Goal: Complete application form

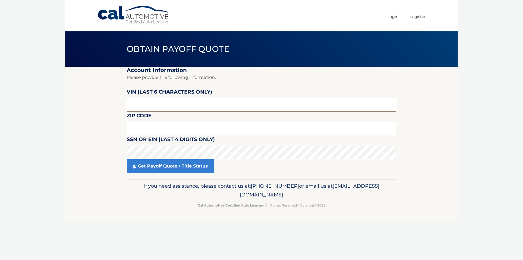
click at [142, 102] on input "text" at bounding box center [262, 105] width 270 height 14
type input "014476"
drag, startPoint x: 184, startPoint y: 125, endPoint x: 198, endPoint y: 125, distance: 13.9
click at [184, 125] on input "text" at bounding box center [262, 129] width 270 height 14
type input "08830"
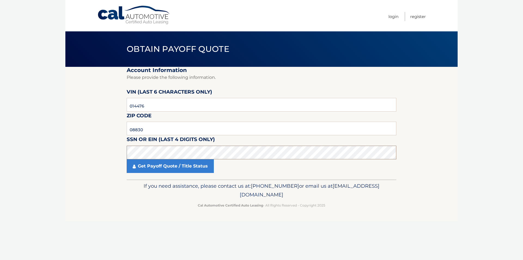
click button "For Originating Dealer" at bounding box center [0, 0] width 0 height 0
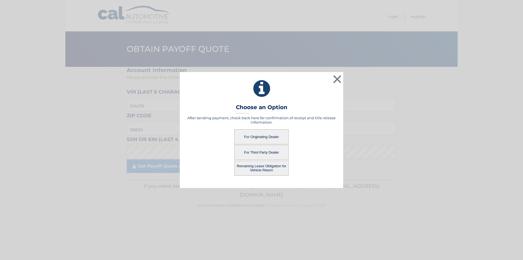
click at [266, 137] on button "For Originating Dealer" at bounding box center [261, 136] width 54 height 15
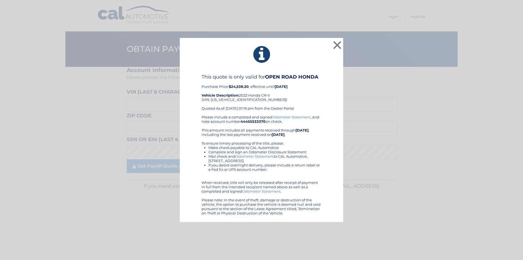
click at [295, 117] on link "Odometer Statement" at bounding box center [291, 117] width 38 height 4
